Goal: Information Seeking & Learning: Learn about a topic

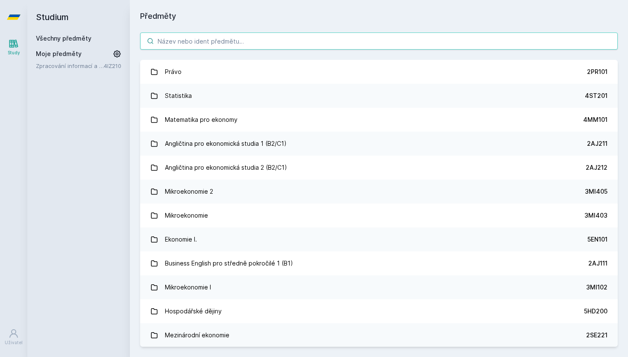
click at [230, 42] on input "search" at bounding box center [379, 40] width 478 height 17
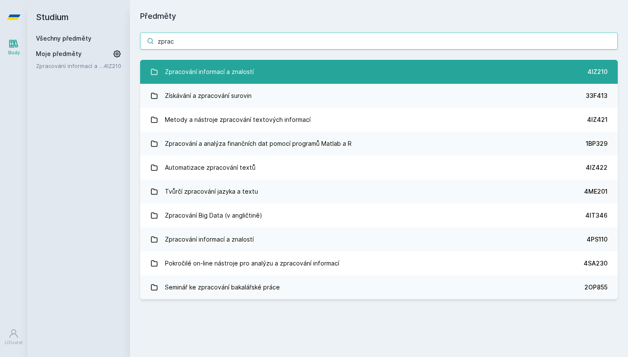
type input "zprac"
click at [250, 71] on div "Zpracování informací a znalostí" at bounding box center [209, 71] width 89 height 17
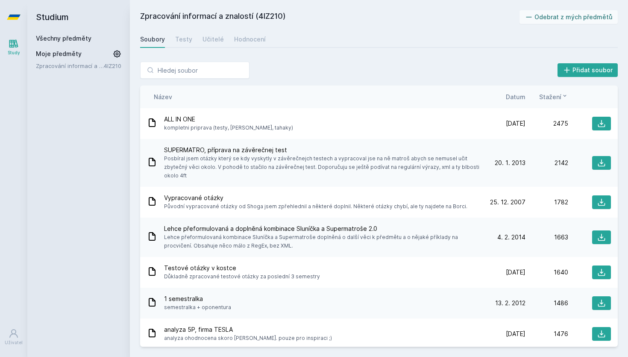
click at [521, 96] on span "Datum" at bounding box center [516, 96] width 20 height 9
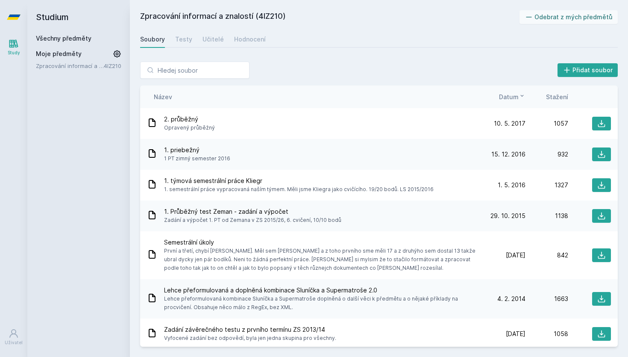
click at [506, 93] on span "Datum" at bounding box center [509, 96] width 20 height 9
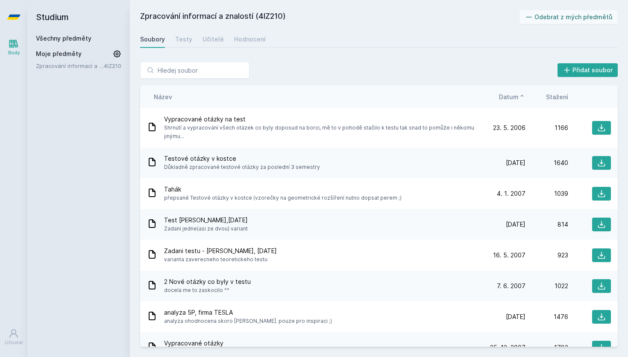
click at [565, 96] on span "Stažení" at bounding box center [557, 96] width 22 height 9
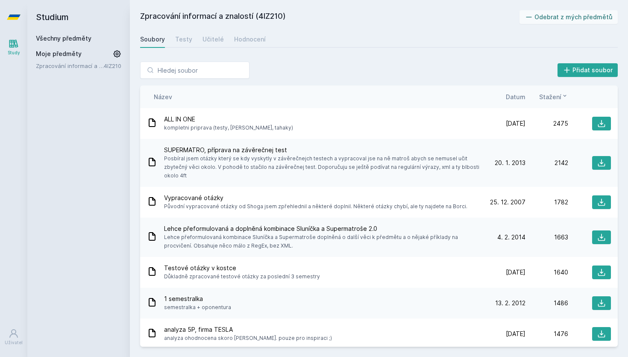
click at [518, 96] on span "Datum" at bounding box center [516, 96] width 20 height 9
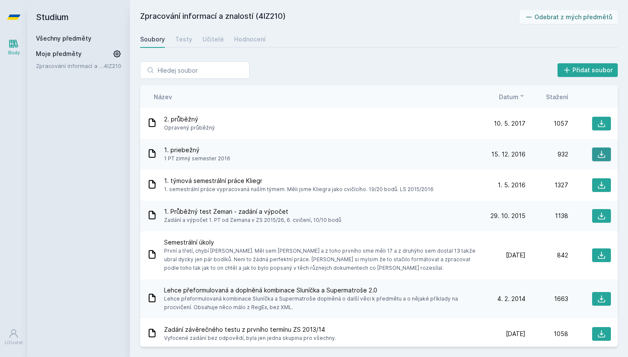
click at [600, 154] on icon at bounding box center [602, 154] width 9 height 9
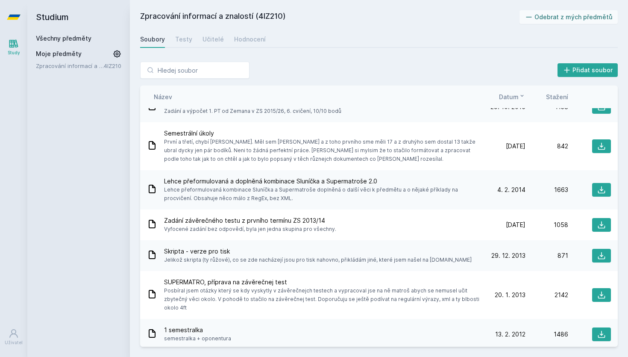
scroll to position [32, 0]
